Goal: Task Accomplishment & Management: Complete application form

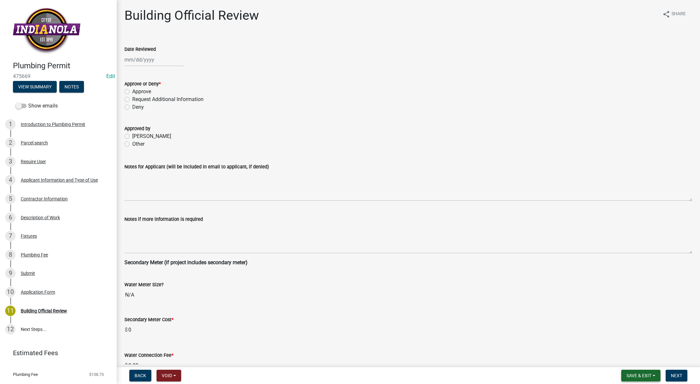
click at [642, 377] on span "Save & Exit" at bounding box center [638, 375] width 25 height 5
click at [639, 361] on button "Save & Exit" at bounding box center [634, 359] width 52 height 16
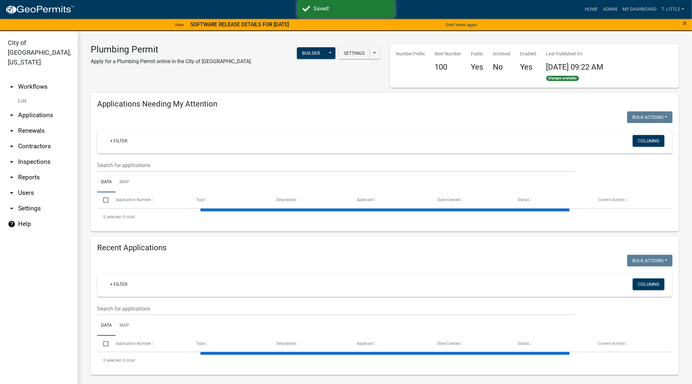
select select "3: 100"
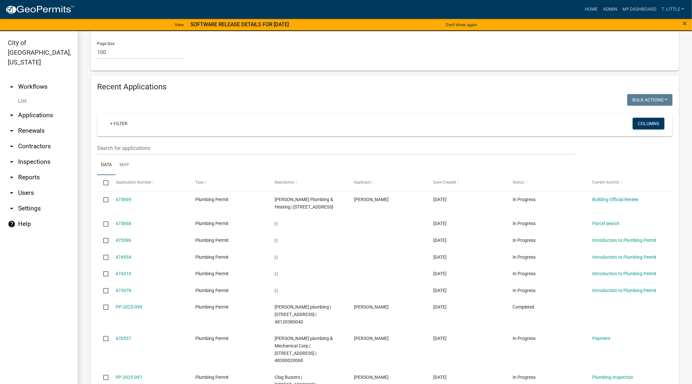
scroll to position [602, 0]
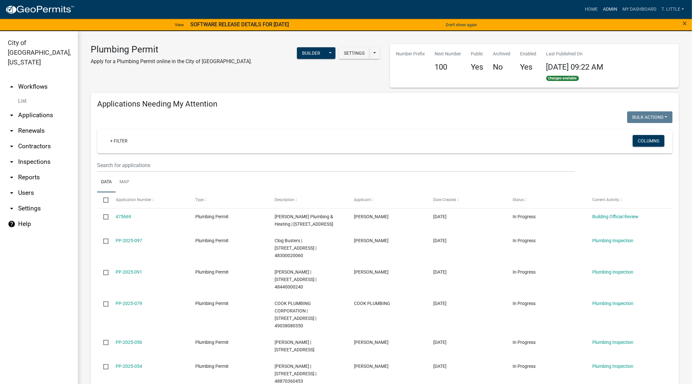
click at [613, 9] on link "Admin" at bounding box center [610, 9] width 19 height 12
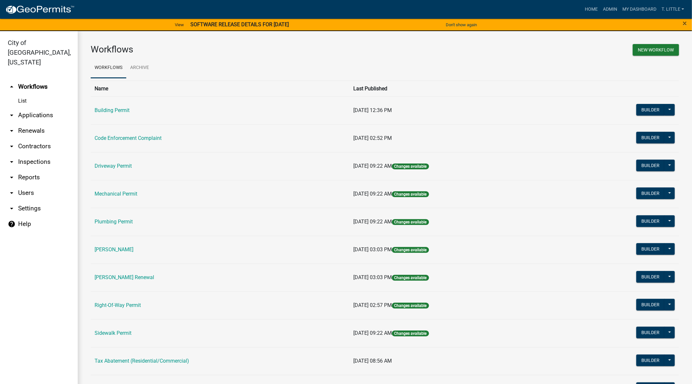
click at [111, 118] on td "Building Permit" at bounding box center [220, 111] width 259 height 28
click at [125, 113] on link "Building Permit" at bounding box center [112, 110] width 35 height 6
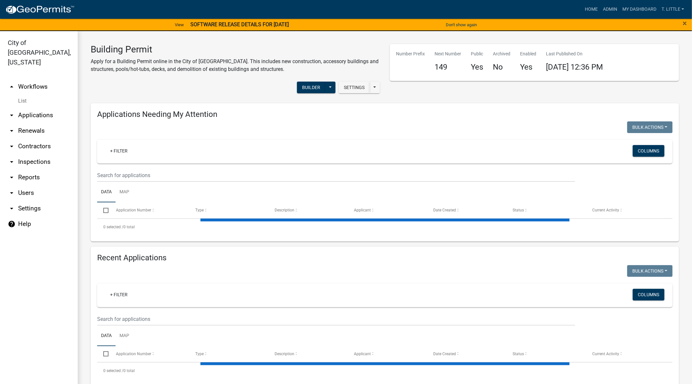
select select "3: 100"
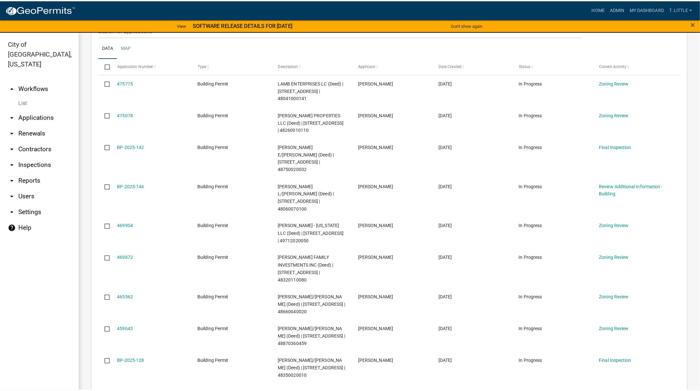
scroll to position [145, 0]
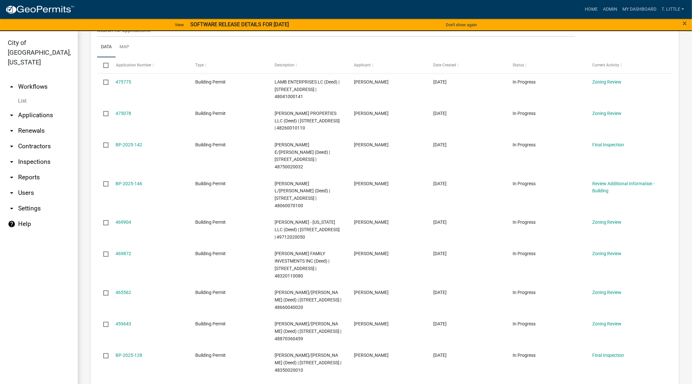
click at [128, 321] on link "459643" at bounding box center [124, 323] width 16 height 5
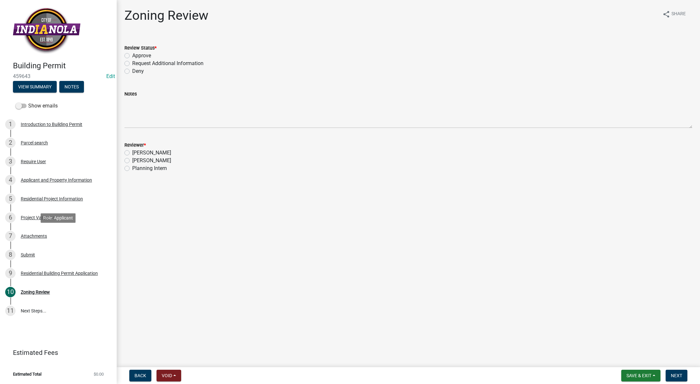
click at [30, 244] on link "7 Attachments" at bounding box center [58, 236] width 117 height 19
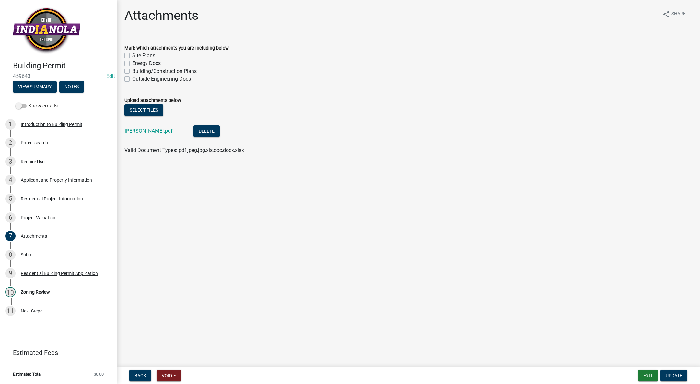
click at [172, 133] on link "[PERSON_NAME].pdf" at bounding box center [149, 131] width 48 height 6
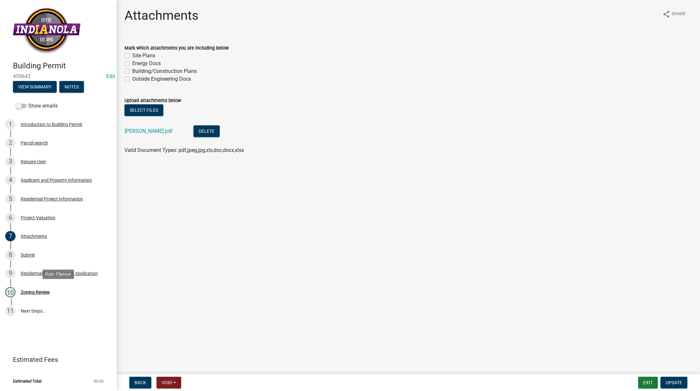
click at [39, 293] on div "Zoning Review" at bounding box center [35, 292] width 29 height 5
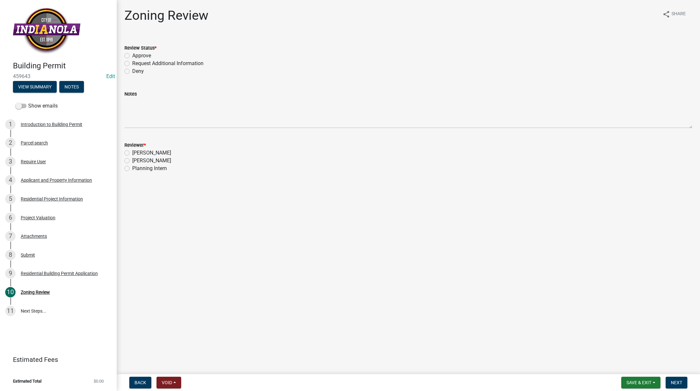
click at [132, 55] on label "Approve" at bounding box center [141, 56] width 19 height 8
click at [132, 55] on input "Approve" at bounding box center [134, 54] width 4 height 4
radio input "true"
click at [132, 161] on label "[PERSON_NAME]" at bounding box center [151, 161] width 39 height 8
click at [132, 161] on input "[PERSON_NAME]" at bounding box center [134, 159] width 4 height 4
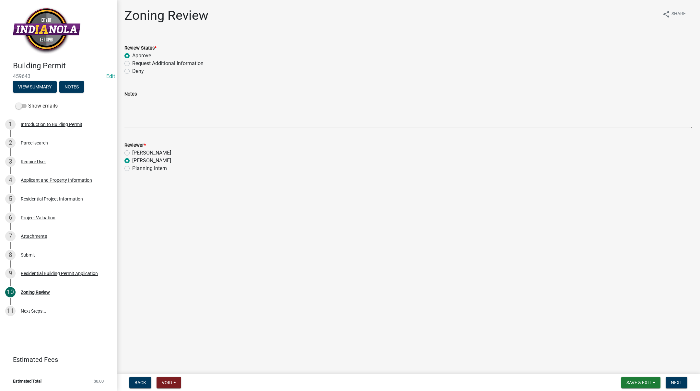
radio input "true"
click at [674, 384] on span "Next" at bounding box center [676, 382] width 11 height 5
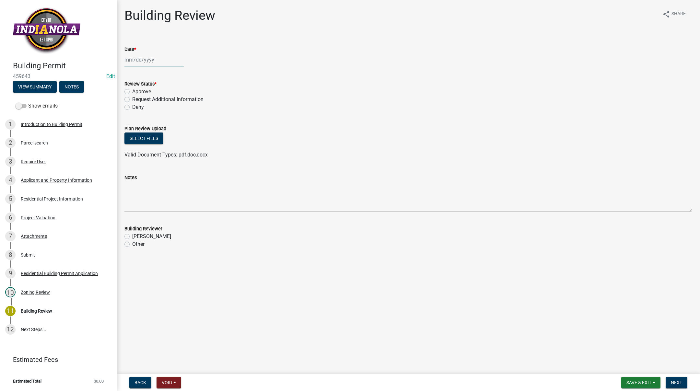
click at [140, 54] on div at bounding box center [153, 59] width 59 height 13
select select "9"
select select "2025"
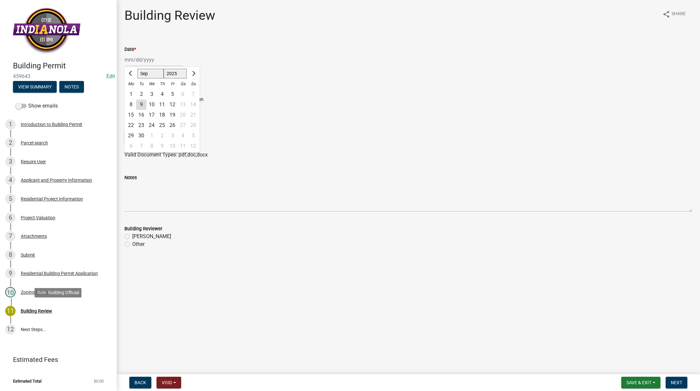
click at [40, 312] on div "Building Review" at bounding box center [36, 311] width 31 height 5
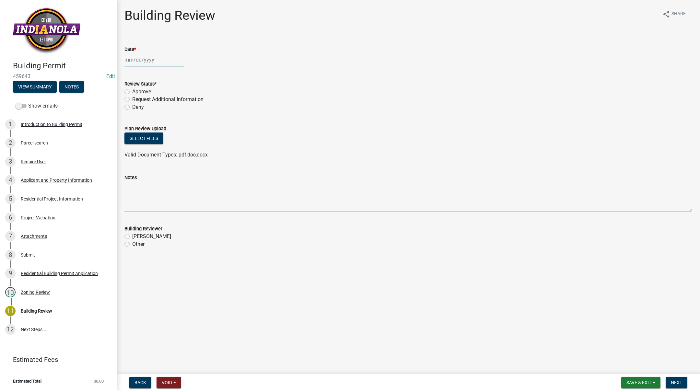
click at [139, 55] on div at bounding box center [153, 59] width 59 height 13
select select "9"
select select "2025"
click at [141, 101] on div "9" at bounding box center [141, 104] width 10 height 10
type input "[DATE]"
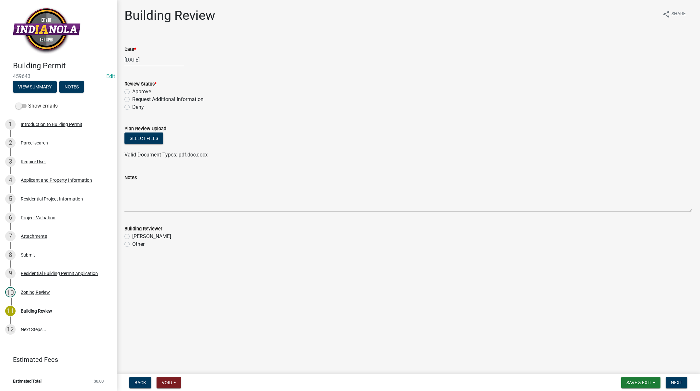
click at [132, 99] on label "Request Additional Information" at bounding box center [167, 100] width 71 height 8
click at [132, 99] on input "Request Additional Information" at bounding box center [134, 98] width 4 height 4
radio input "true"
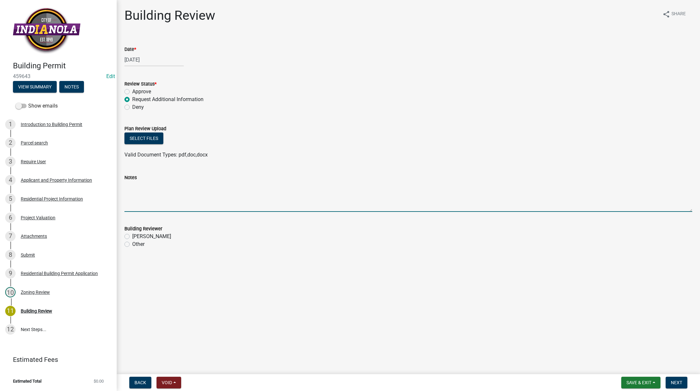
click at [148, 190] on textarea "Notes" at bounding box center [408, 196] width 568 height 30
click at [138, 190] on textarea "Notes" at bounding box center [408, 196] width 568 height 30
click at [132, 90] on label "Approve" at bounding box center [141, 92] width 19 height 8
click at [132, 90] on input "Approve" at bounding box center [134, 90] width 4 height 4
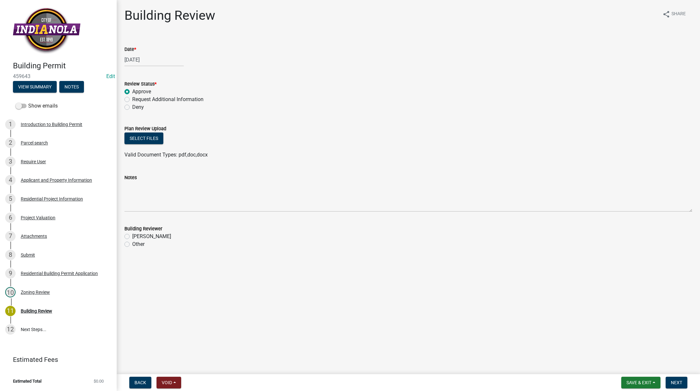
radio input "true"
click at [132, 234] on label "[PERSON_NAME]" at bounding box center [151, 237] width 39 height 8
click at [132, 234] on input "[PERSON_NAME]" at bounding box center [134, 235] width 4 height 4
radio input "true"
click at [673, 383] on span "Next" at bounding box center [676, 382] width 11 height 5
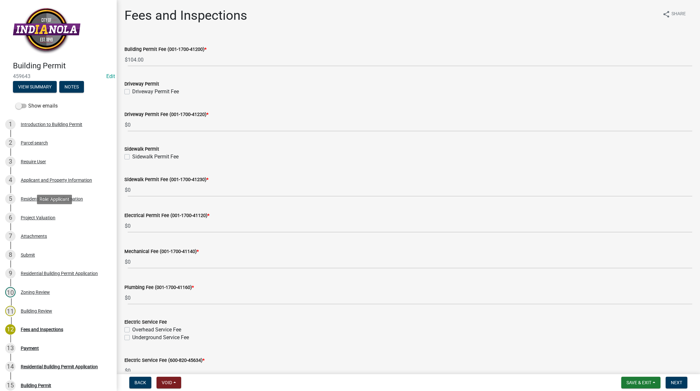
click at [49, 217] on div "Project Valuation" at bounding box center [38, 217] width 35 height 5
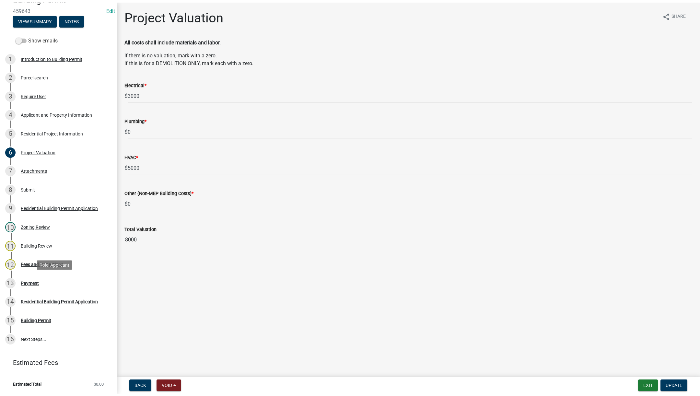
scroll to position [66, 0]
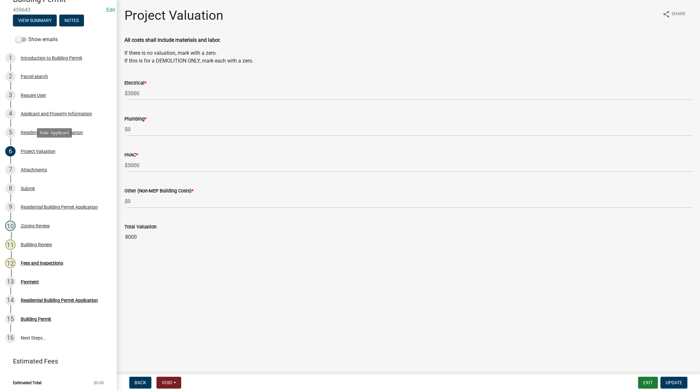
click at [46, 149] on div "Project Valuation" at bounding box center [38, 151] width 35 height 5
click at [40, 246] on div "Building Review" at bounding box center [36, 244] width 31 height 5
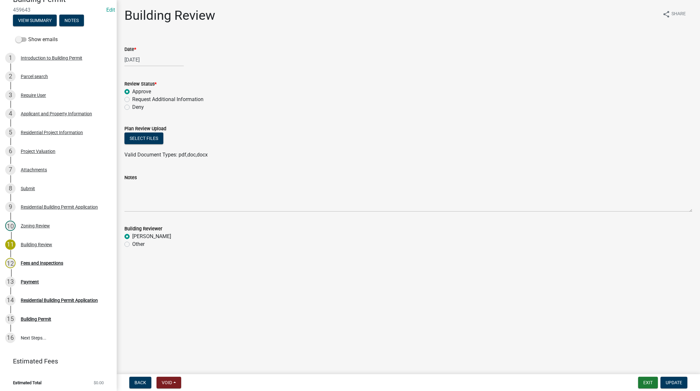
click at [132, 100] on label "Request Additional Information" at bounding box center [167, 100] width 71 height 8
click at [132, 100] on input "Request Additional Information" at bounding box center [134, 98] width 4 height 4
radio input "true"
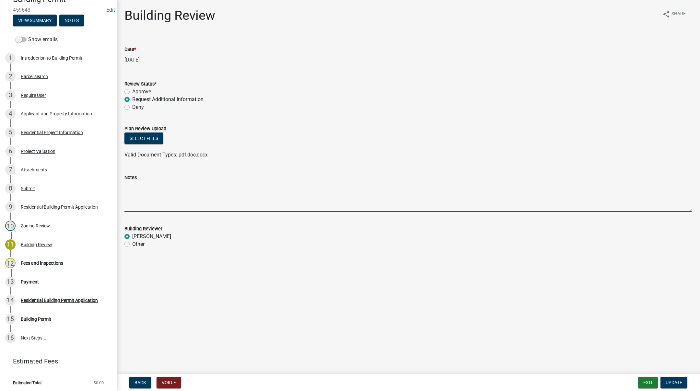
click at [144, 186] on textarea "Notes" at bounding box center [408, 196] width 568 height 30
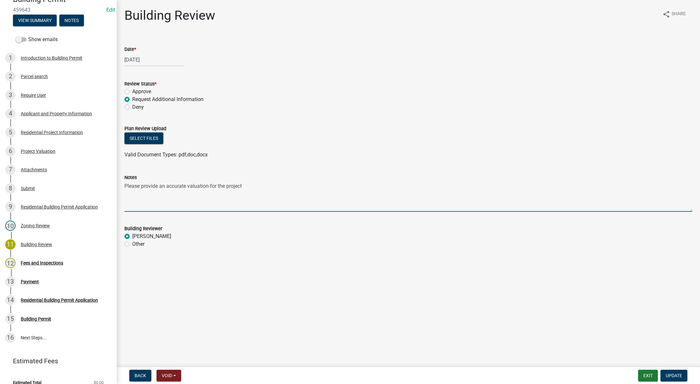
type textarea "Please provide an accurate valuation for the project."
click at [676, 374] on span "Update" at bounding box center [673, 375] width 17 height 5
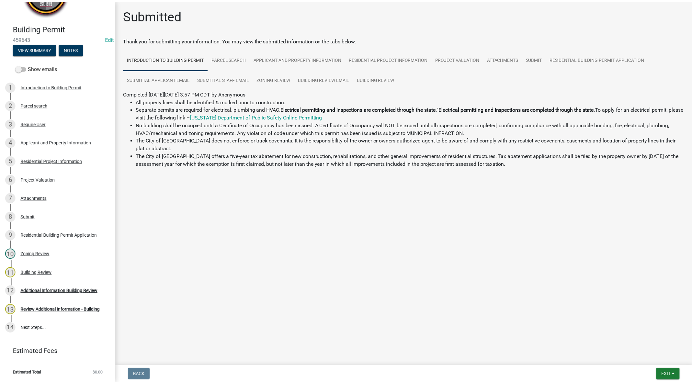
scroll to position [37, 0]
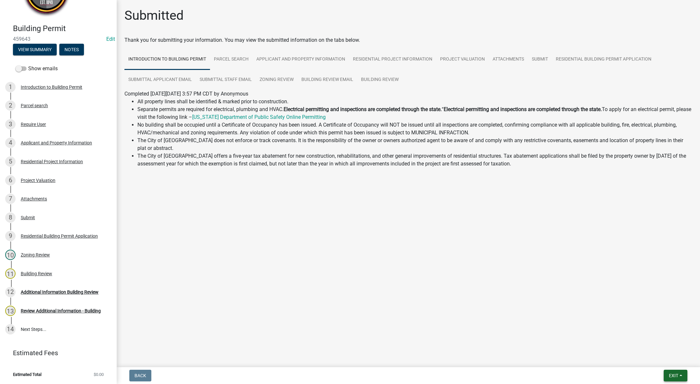
click at [677, 375] on span "Exit" at bounding box center [673, 375] width 9 height 5
click at [668, 360] on button "Save & Exit" at bounding box center [661, 359] width 52 height 16
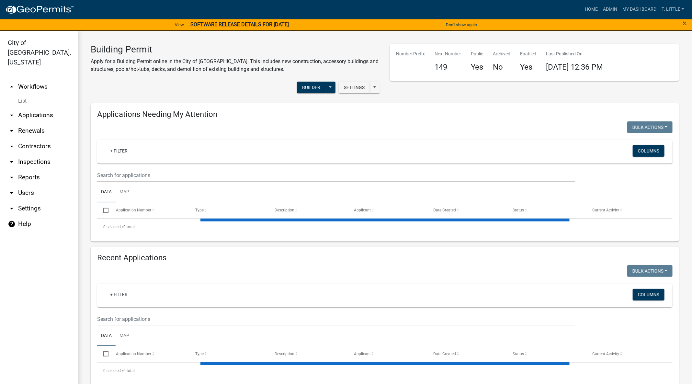
select select "3: 100"
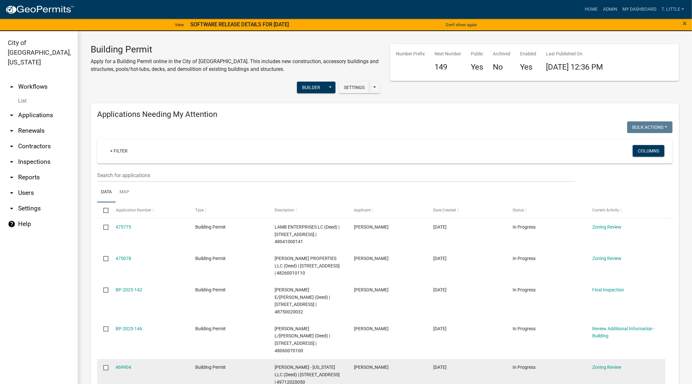
click at [123, 256] on link "475078" at bounding box center [124, 258] width 16 height 5
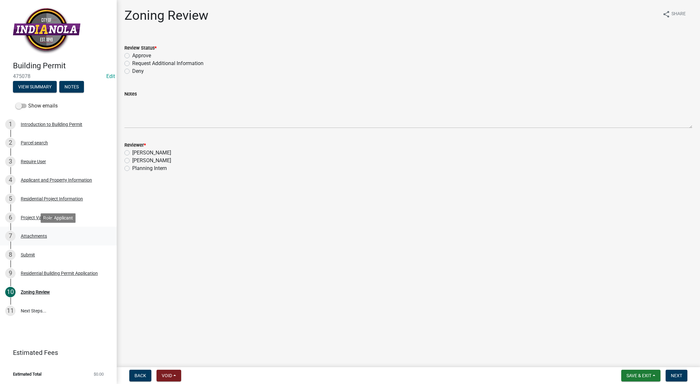
click at [40, 233] on div "7 Attachments" at bounding box center [55, 236] width 101 height 10
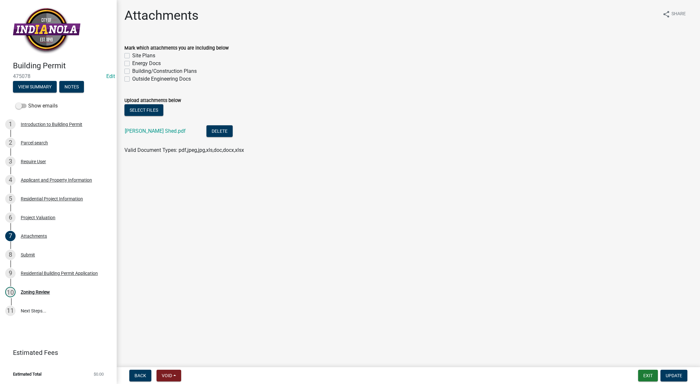
click at [142, 130] on link "[PERSON_NAME] Shed.pdf" at bounding box center [155, 131] width 61 height 6
click at [37, 294] on div "Zoning Review" at bounding box center [35, 292] width 29 height 5
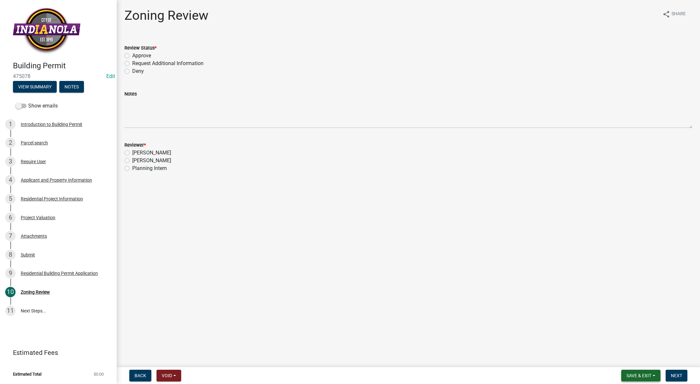
click at [646, 377] on span "Save & Exit" at bounding box center [638, 375] width 25 height 5
click at [641, 363] on button "Save & Exit" at bounding box center [634, 359] width 52 height 16
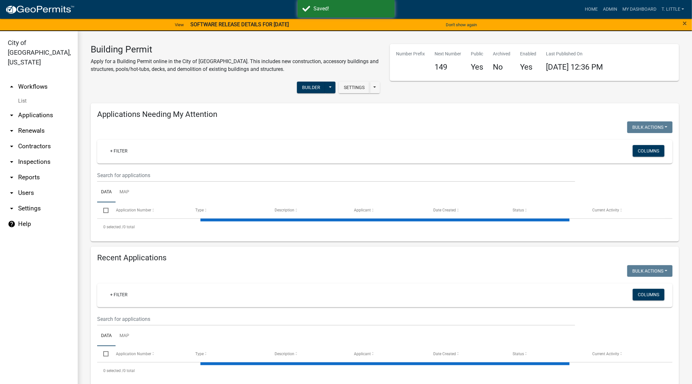
select select "3: 100"
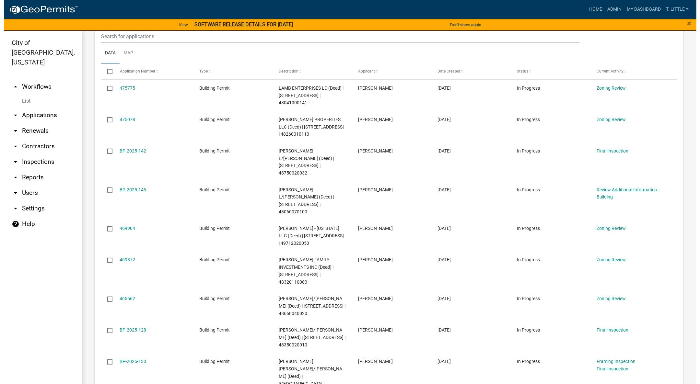
scroll to position [138, 0]
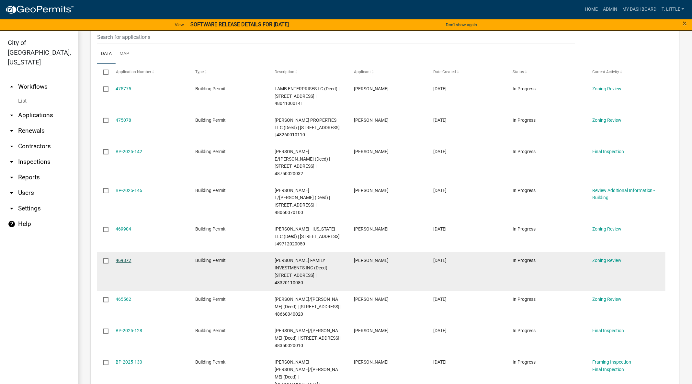
click at [126, 258] on link "469872" at bounding box center [124, 260] width 16 height 5
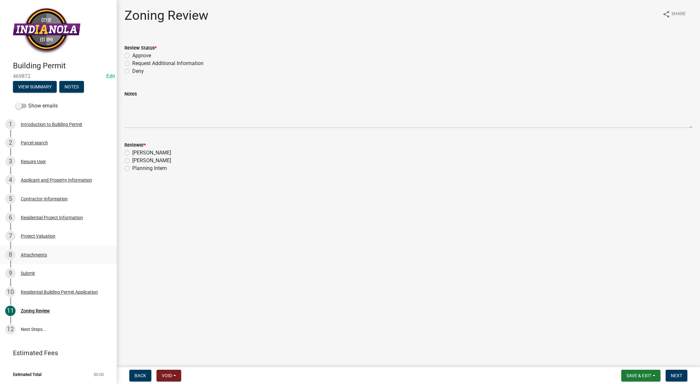
click at [37, 257] on div "Attachments" at bounding box center [34, 255] width 26 height 5
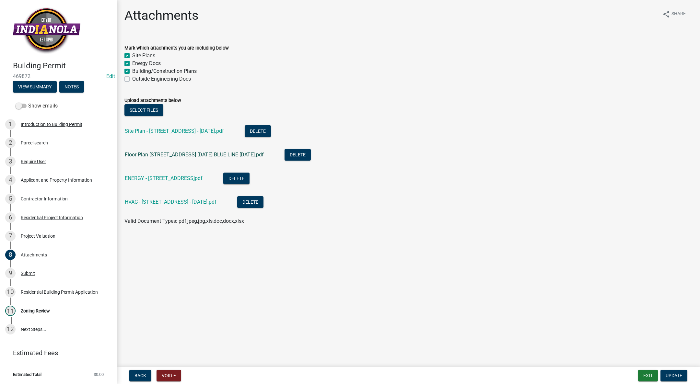
click at [207, 155] on link "Floor Plan [STREET_ADDRESS] [DATE] BLUE LINE [DATE].pdf" at bounding box center [194, 155] width 139 height 6
